Goal: Task Accomplishment & Management: Use online tool/utility

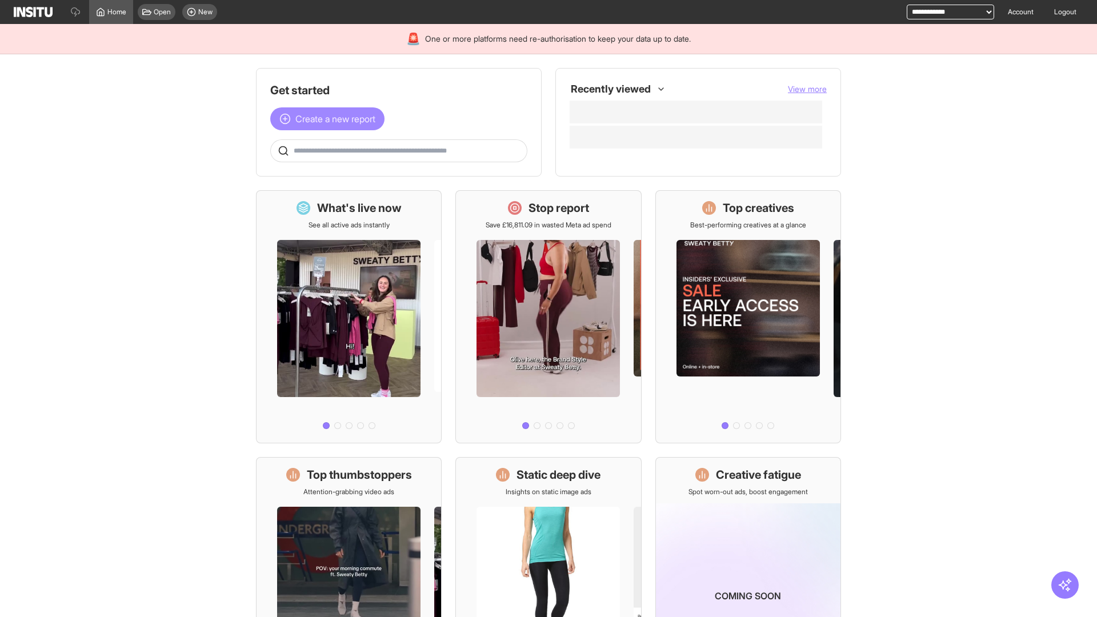
click at [330, 119] on span "Create a new report" at bounding box center [335, 119] width 80 height 14
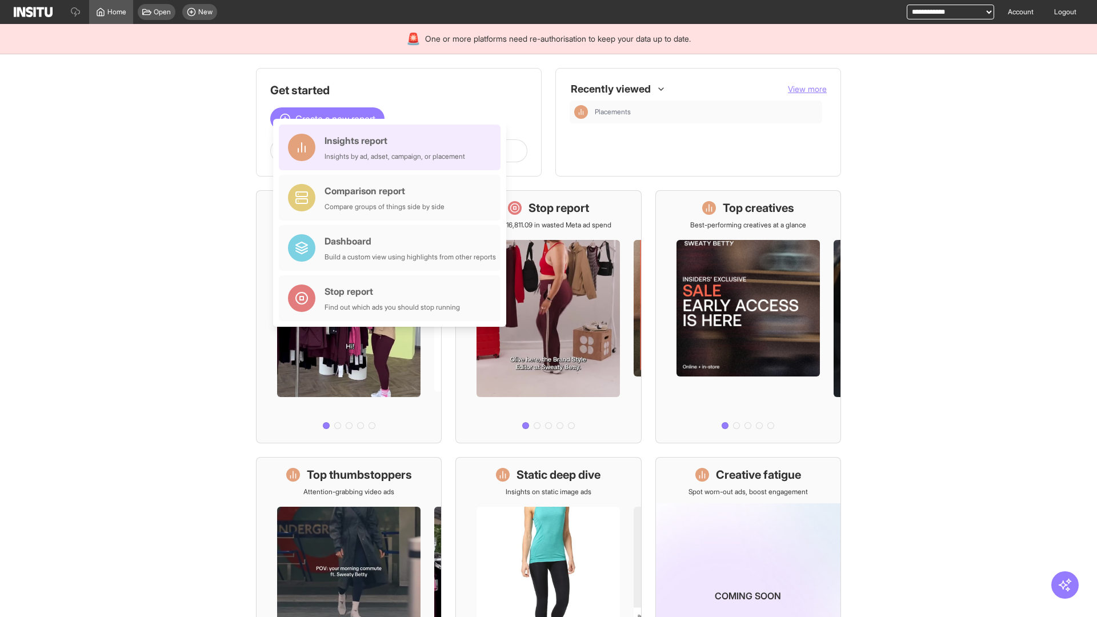
click at [392, 147] on div "Insights report Insights by ad, adset, campaign, or placement" at bounding box center [394, 147] width 141 height 27
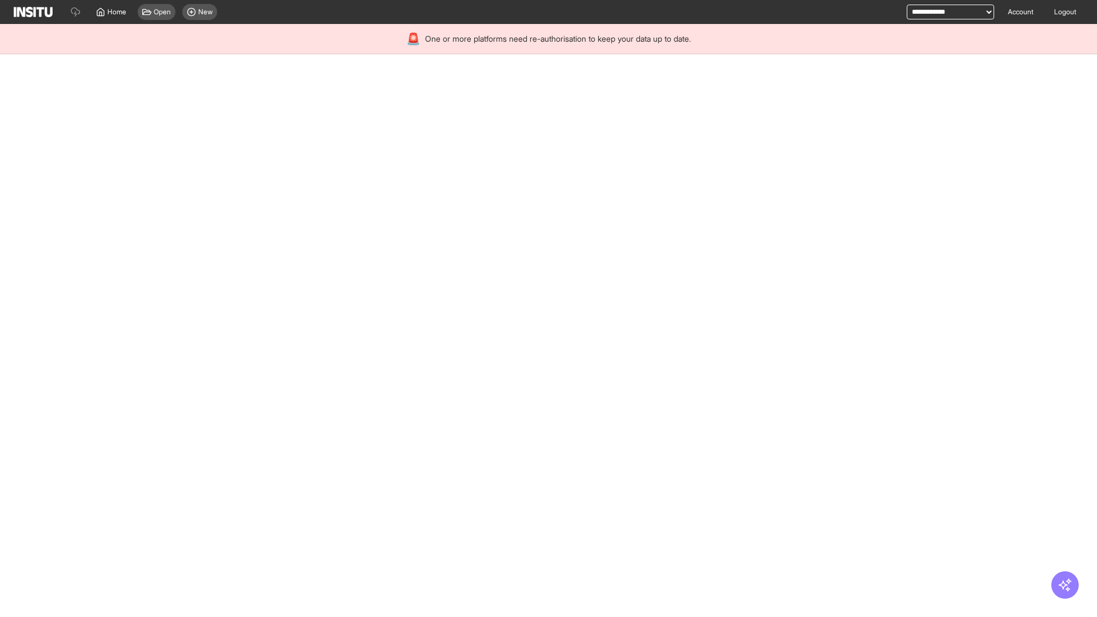
select select "**"
